Goal: Information Seeking & Learning: Learn about a topic

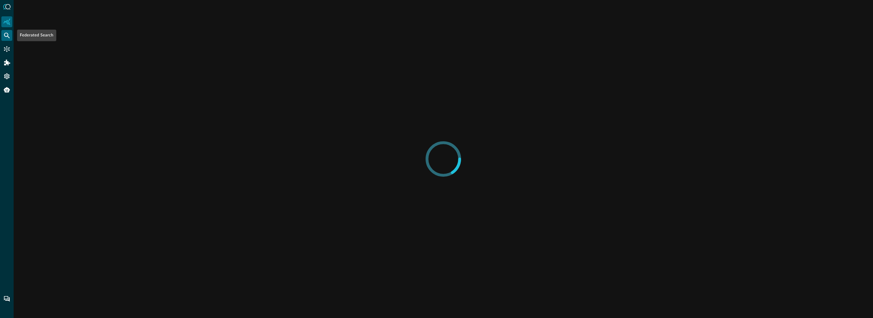
click at [8, 31] on div "Federated Search" at bounding box center [6, 35] width 11 height 11
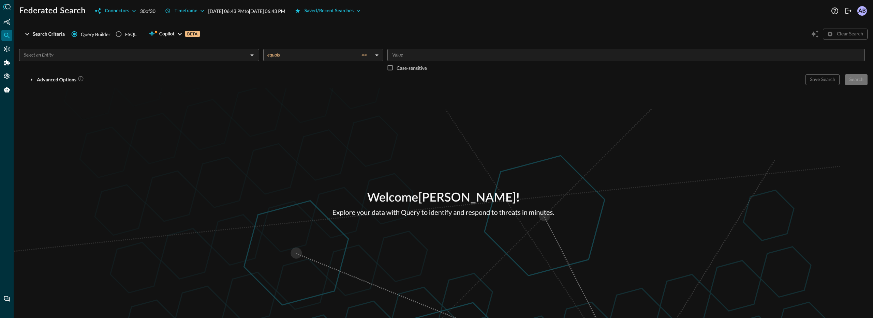
click at [152, 54] on input "text" at bounding box center [133, 55] width 225 height 9
click at [360, 5] on button "Saved/Recent Searches" at bounding box center [328, 10] width 74 height 11
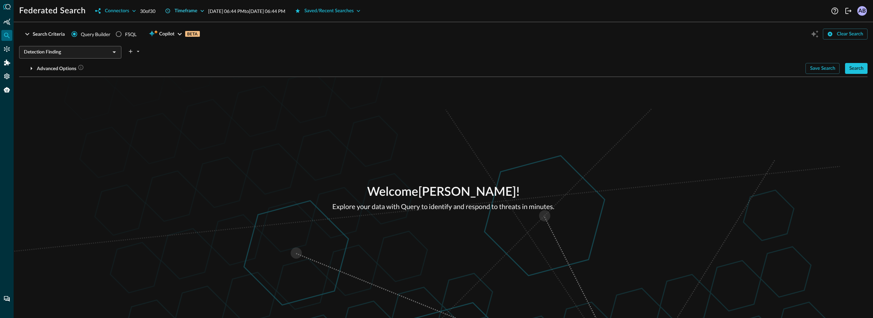
click at [202, 10] on icon "button" at bounding box center [202, 10] width 7 height 7
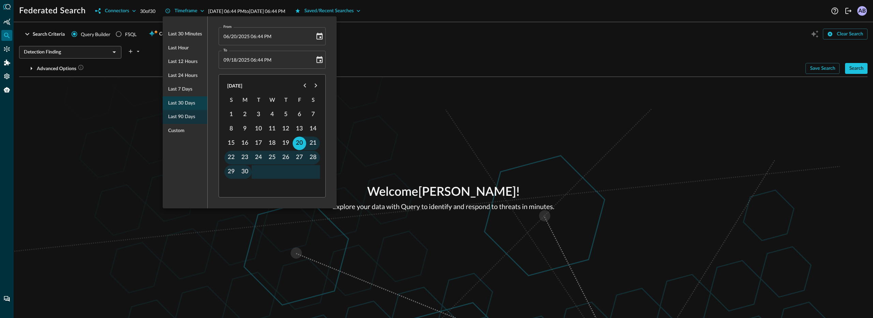
click at [187, 104] on span "Last 30 days" at bounding box center [181, 103] width 27 height 9
type input "08/19/2025 06:44 PM"
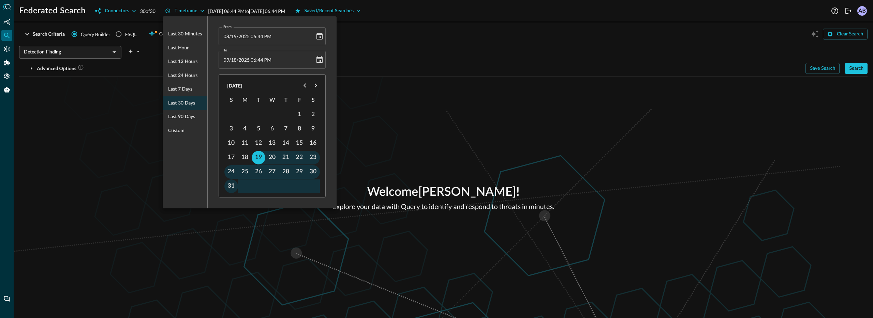
click at [389, 124] on div at bounding box center [436, 159] width 873 height 318
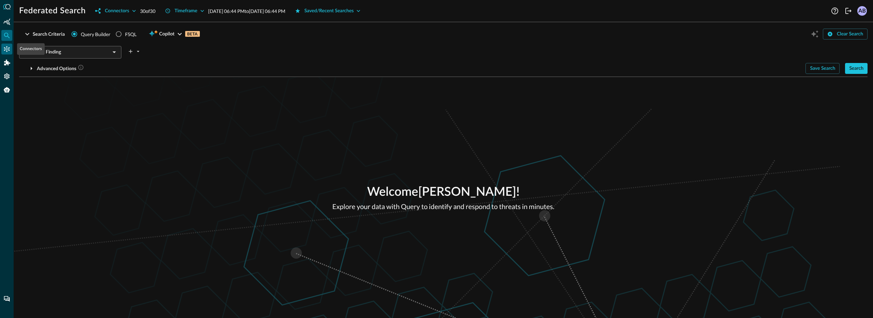
click at [2, 51] on div "Connectors" at bounding box center [6, 49] width 11 height 11
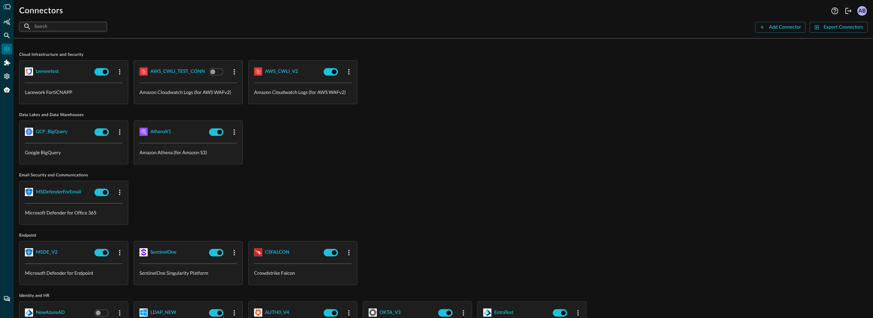
click at [494, 113] on span "Data Lakes and Data Warehouses" at bounding box center [443, 114] width 848 height 5
click at [7, 50] on icon "Connectors" at bounding box center [6, 49] width 7 height 7
click at [7, 45] on div "Connectors" at bounding box center [6, 49] width 11 height 11
click at [7, 35] on icon "Federated Search" at bounding box center [7, 36] width 6 height 6
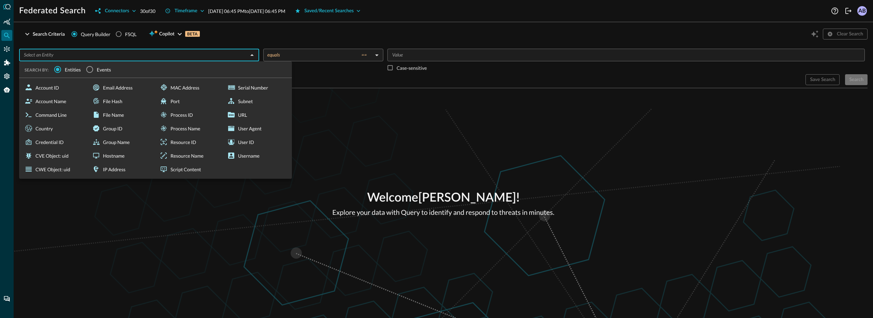
click at [84, 54] on input "text" at bounding box center [133, 55] width 225 height 9
click at [351, 95] on div "Welcome Aman Bhardwaj ! Explore your data with Query to identify and respond to…" at bounding box center [443, 203] width 859 height 230
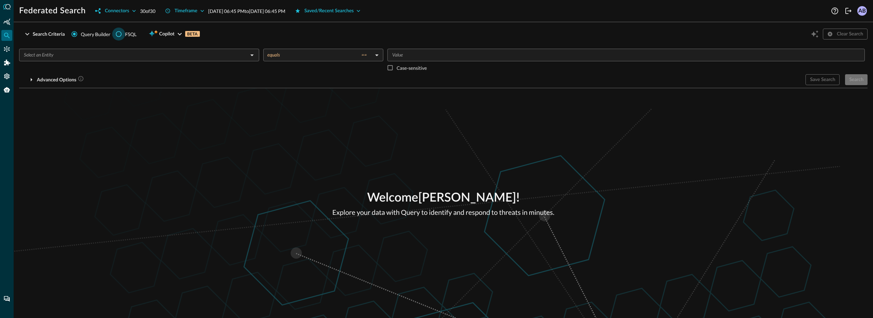
click at [120, 34] on input "FSQL" at bounding box center [118, 34] width 13 height 13
radio input "true"
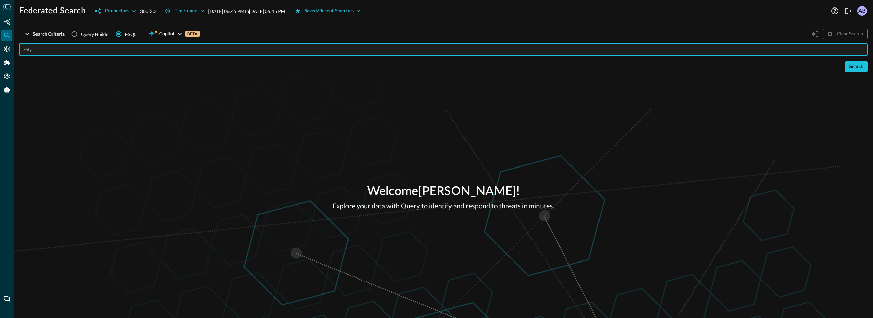
click at [88, 46] on input "text" at bounding box center [445, 49] width 844 height 13
type input "QUERY detection_finding.** AFTER 1 week"
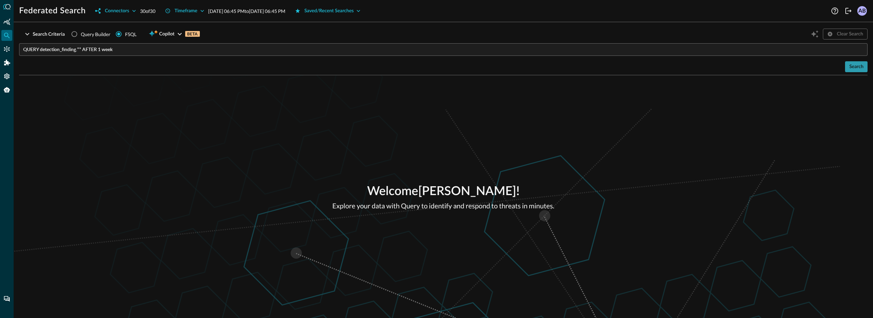
click at [854, 70] on div "Search" at bounding box center [856, 67] width 14 height 9
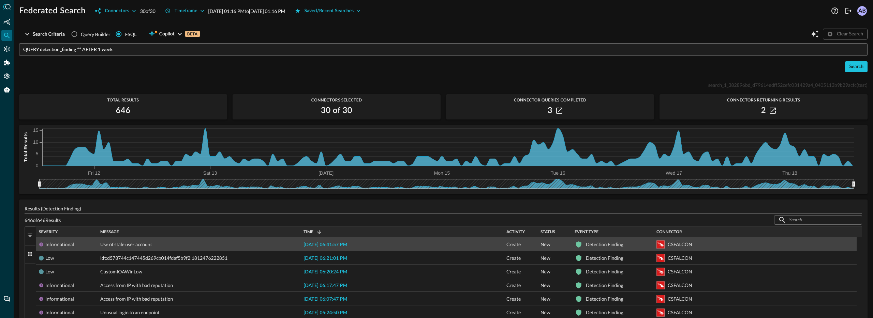
click at [346, 243] on span "2025-09-18 06:41:57 PM" at bounding box center [325, 245] width 44 height 5
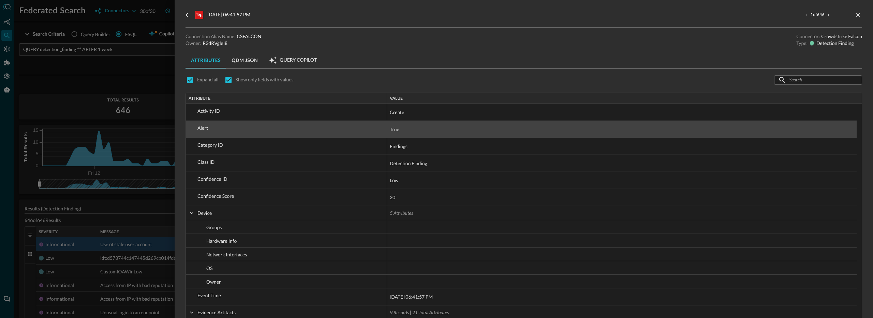
scroll to position [4, 0]
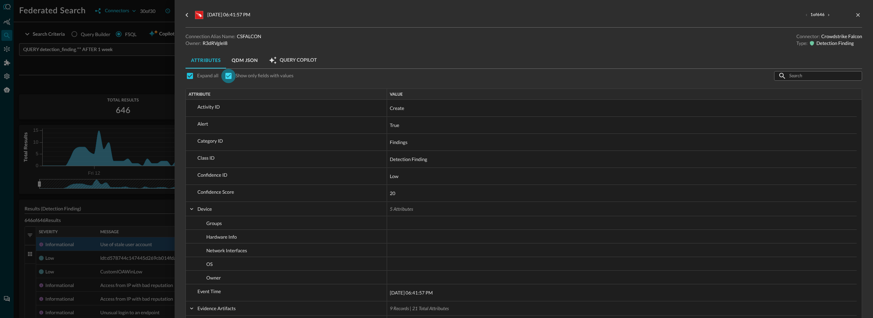
click at [231, 75] on input "checkbox" at bounding box center [228, 76] width 14 height 14
checkbox input "false"
